Goal: Information Seeking & Learning: Stay updated

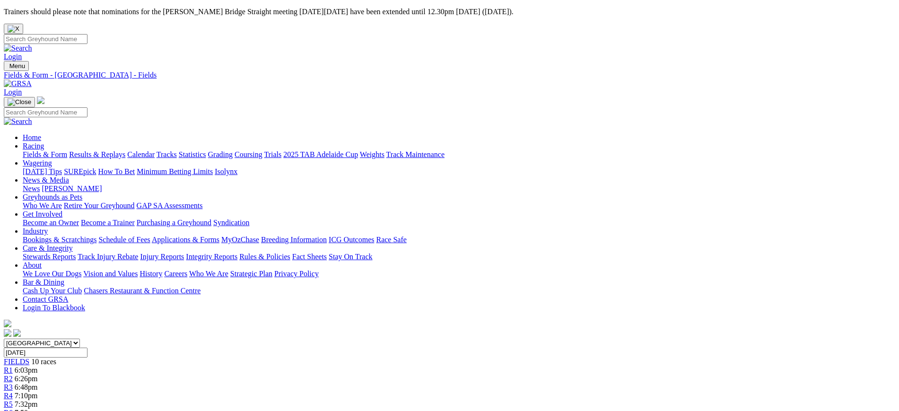
click at [138, 252] on link "Track Injury Rebate" at bounding box center [108, 256] width 61 height 8
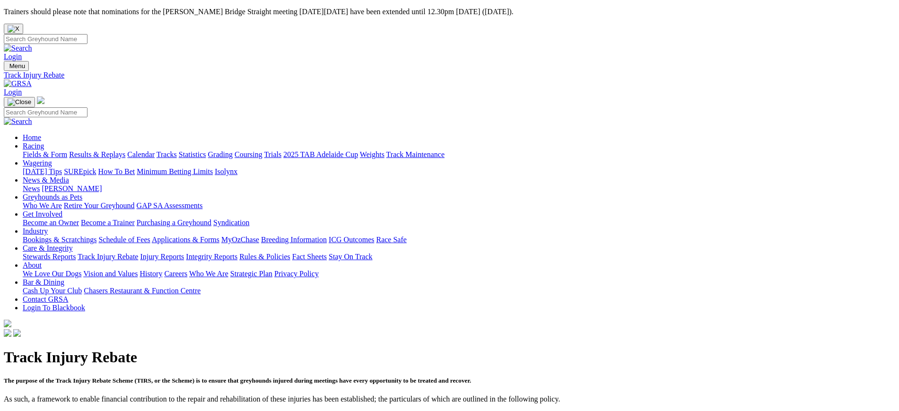
click at [184, 252] on link "Injury Reports" at bounding box center [162, 256] width 44 height 8
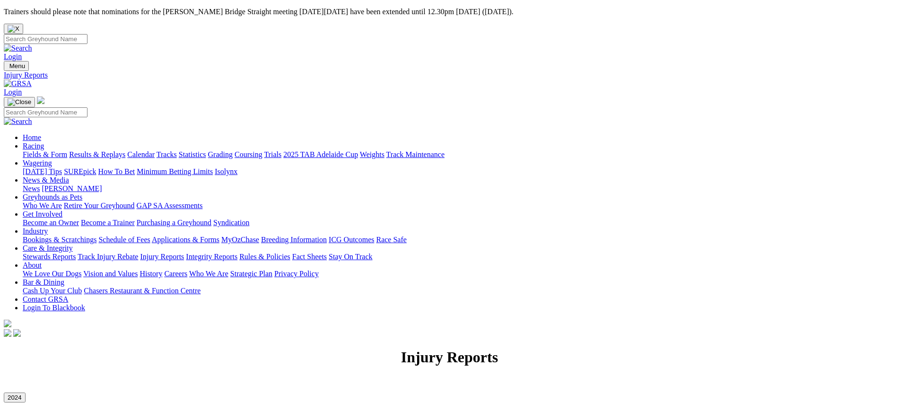
click at [76, 252] on link "Stewards Reports" at bounding box center [49, 256] width 53 height 8
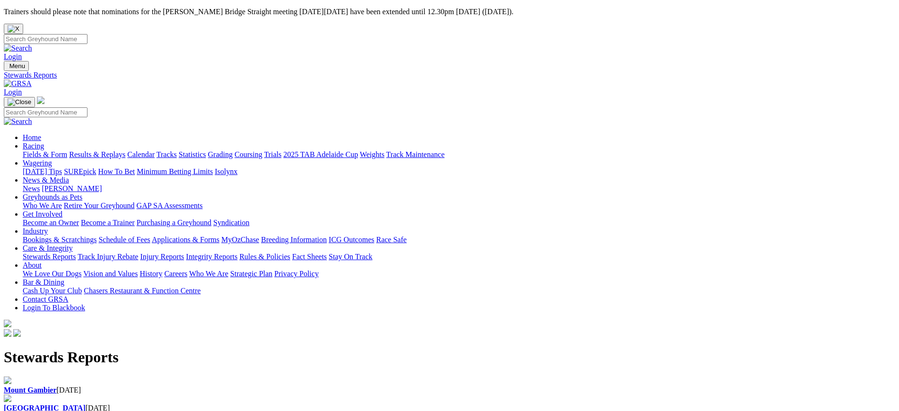
click at [291, 394] on div "Angle Park 28 Aug 2025" at bounding box center [449, 403] width 891 height 18
click at [40, 184] on link "News" at bounding box center [31, 188] width 17 height 8
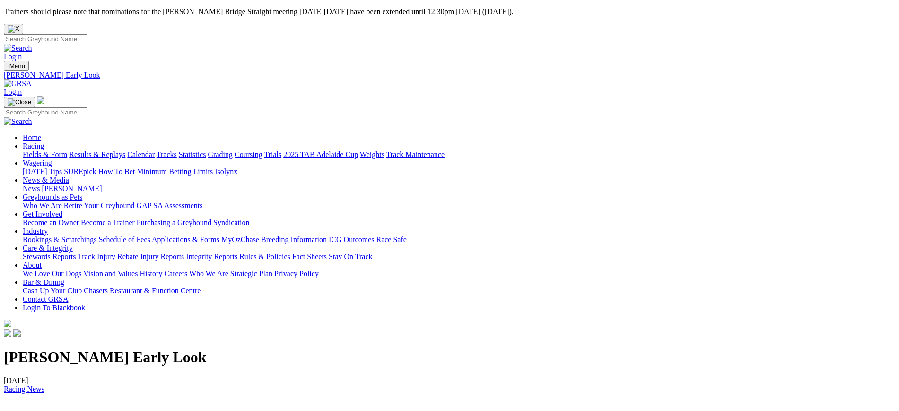
click at [32, 79] on img at bounding box center [18, 83] width 28 height 9
